Goal: Task Accomplishment & Management: Complete application form

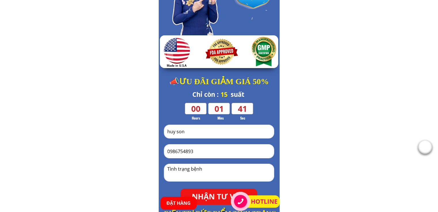
scroll to position [58, 0]
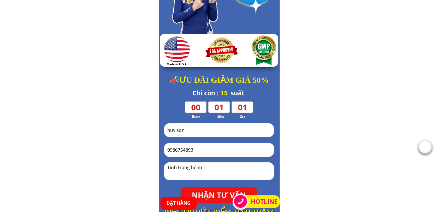
click at [206, 135] on input "huy son" at bounding box center [219, 130] width 106 height 13
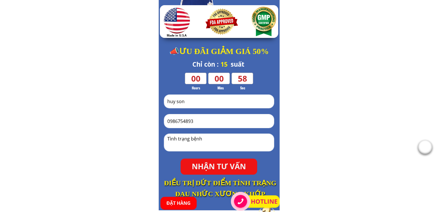
click at [207, 170] on p "NHẬN TƯ VẤN" at bounding box center [218, 167] width 77 height 16
type textarea "gd"
click at [212, 164] on p "NHẬN TƯ VẤN" at bounding box center [218, 167] width 77 height 16
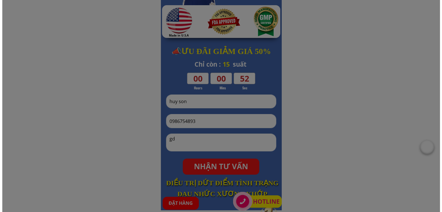
scroll to position [0, 0]
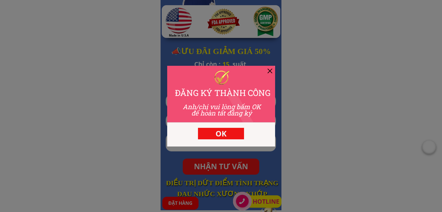
click at [220, 135] on p "OK" at bounding box center [221, 134] width 46 height 12
click at [218, 134] on p "OK" at bounding box center [221, 134] width 46 height 12
click at [272, 71] on div "ĐĂNG KÝ THÀNH CÔNG OK Anh/chị vui lòng bấm OK để hoàn tất đăng ký" at bounding box center [221, 106] width 108 height 81
click at [271, 72] on div at bounding box center [270, 71] width 5 height 5
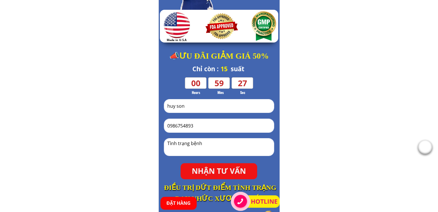
scroll to position [115, 0]
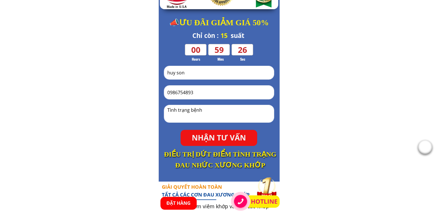
click at [193, 115] on textarea at bounding box center [219, 113] width 106 height 17
type textarea "hg"
click at [220, 137] on p "NHẬN TƯ VẤN" at bounding box center [218, 138] width 77 height 16
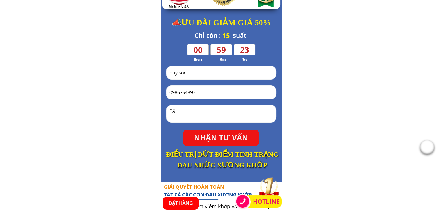
scroll to position [0, 0]
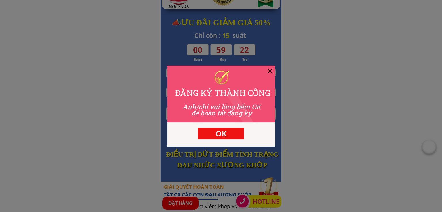
click at [210, 131] on p "OK" at bounding box center [221, 134] width 46 height 12
click at [221, 138] on p "OK" at bounding box center [221, 134] width 46 height 12
click at [270, 71] on div at bounding box center [270, 71] width 5 height 5
